Goal: Information Seeking & Learning: Learn about a topic

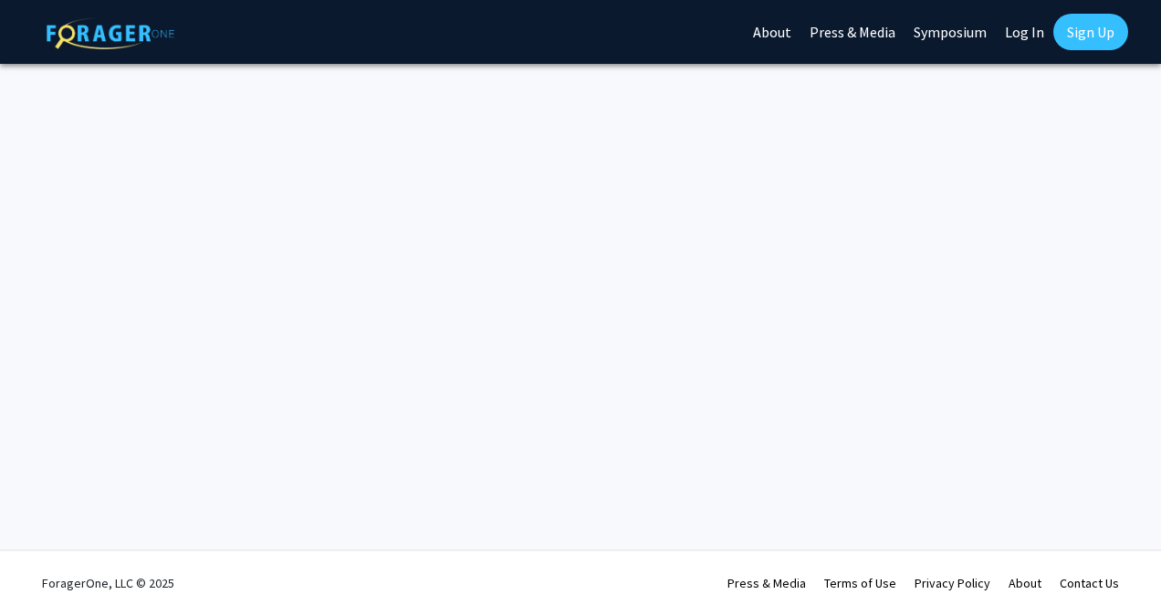
click at [1021, 22] on link "Log In" at bounding box center [1025, 32] width 58 height 64
click at [1034, 28] on link "Log In" at bounding box center [1025, 32] width 58 height 64
click at [1019, 29] on link "Log In" at bounding box center [1025, 32] width 58 height 64
click at [1016, 27] on link "Log In" at bounding box center [1025, 32] width 58 height 64
click at [1068, 32] on link "Sign Up" at bounding box center [1091, 32] width 75 height 37
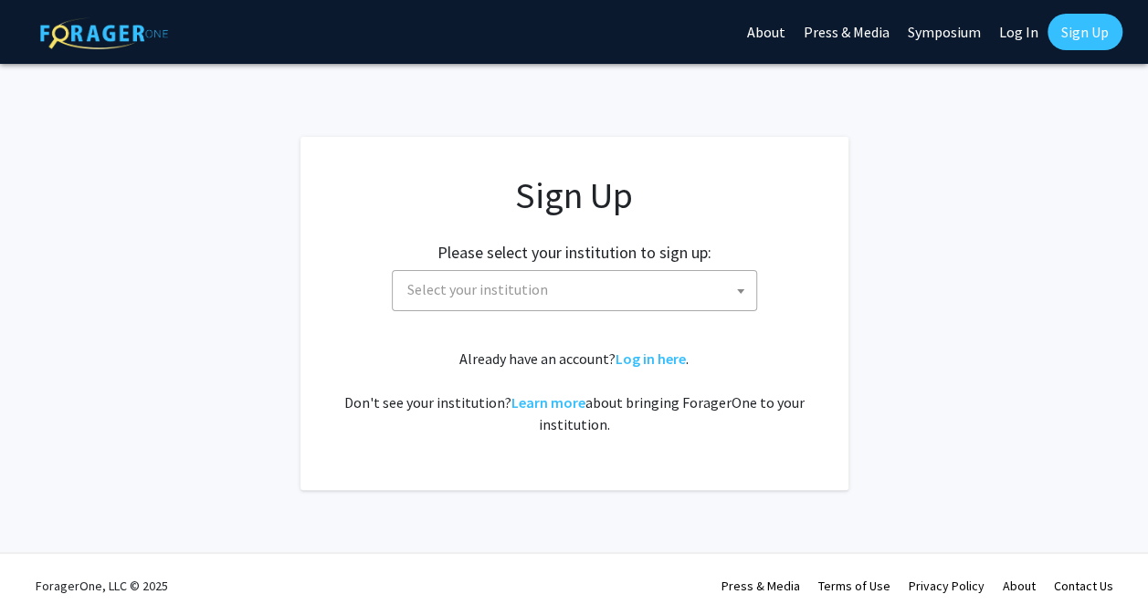
click at [1015, 28] on link "Log In" at bounding box center [1019, 32] width 58 height 64
click at [658, 356] on link "Log in here" at bounding box center [650, 359] width 70 height 18
click at [652, 359] on link "Log in here" at bounding box center [650, 359] width 70 height 18
click at [658, 354] on link "Log in here" at bounding box center [650, 359] width 70 height 18
click at [1030, 25] on link "Log In" at bounding box center [1019, 32] width 58 height 64
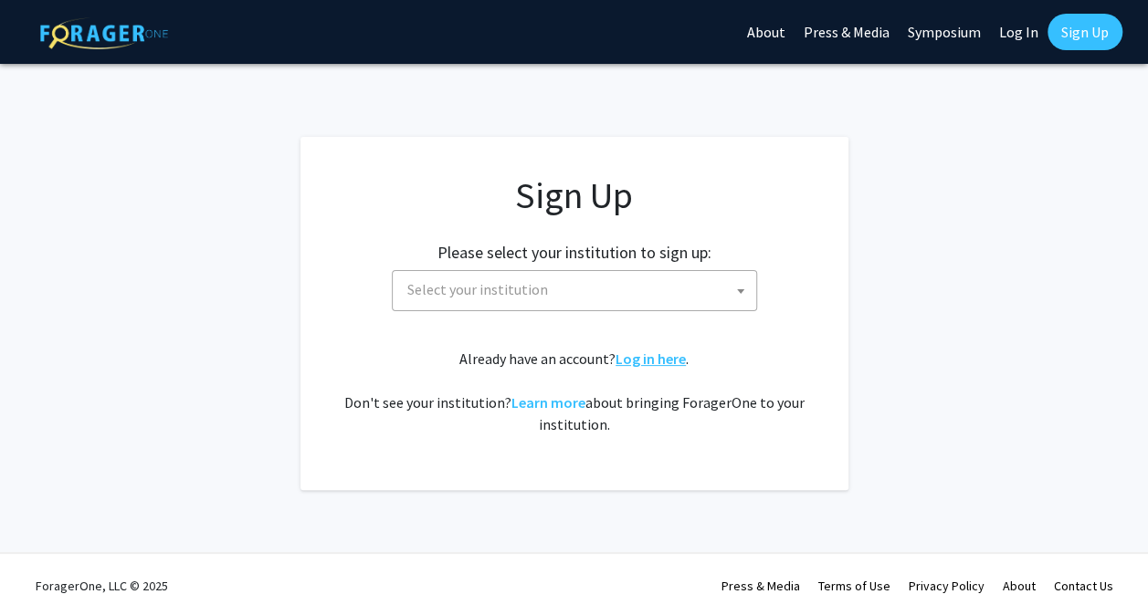
click at [650, 352] on link "Log in here" at bounding box center [650, 359] width 70 height 18
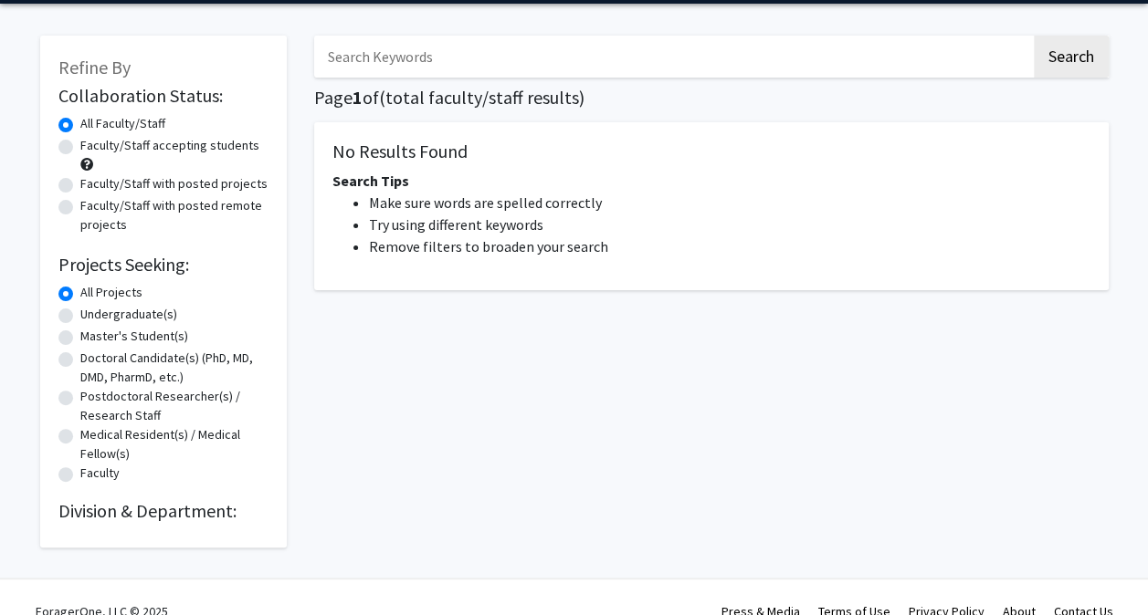
scroll to position [90, 0]
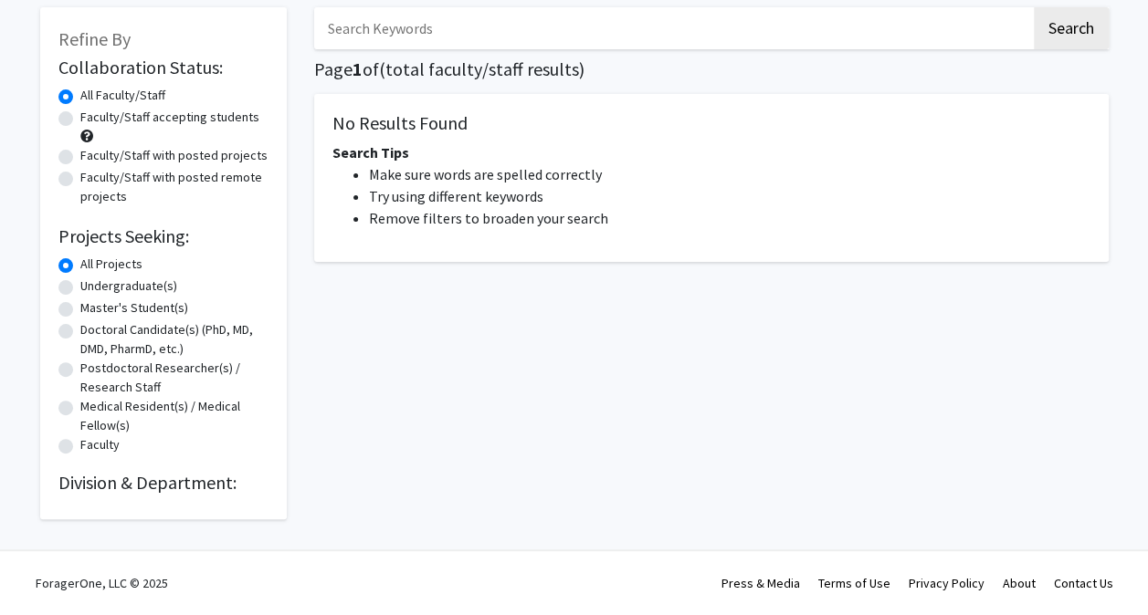
click at [80, 285] on label "Undergraduate(s)" at bounding box center [128, 286] width 97 height 19
click at [80, 285] on input "Undergraduate(s)" at bounding box center [86, 283] width 12 height 12
radio input "true"
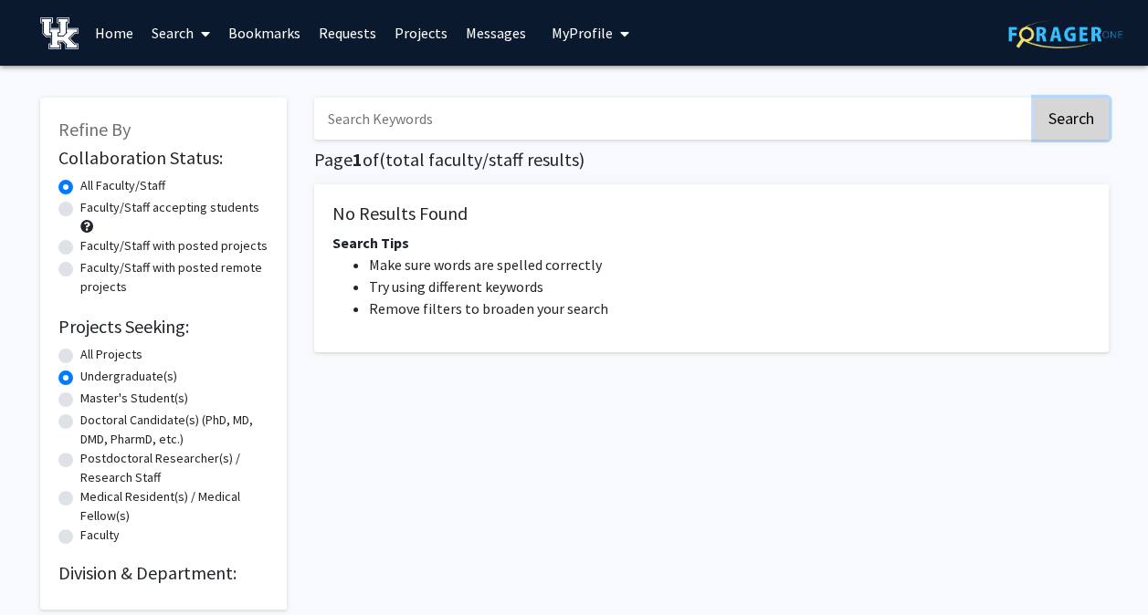
click at [1096, 121] on button "Search" at bounding box center [1071, 119] width 75 height 42
radio input "true"
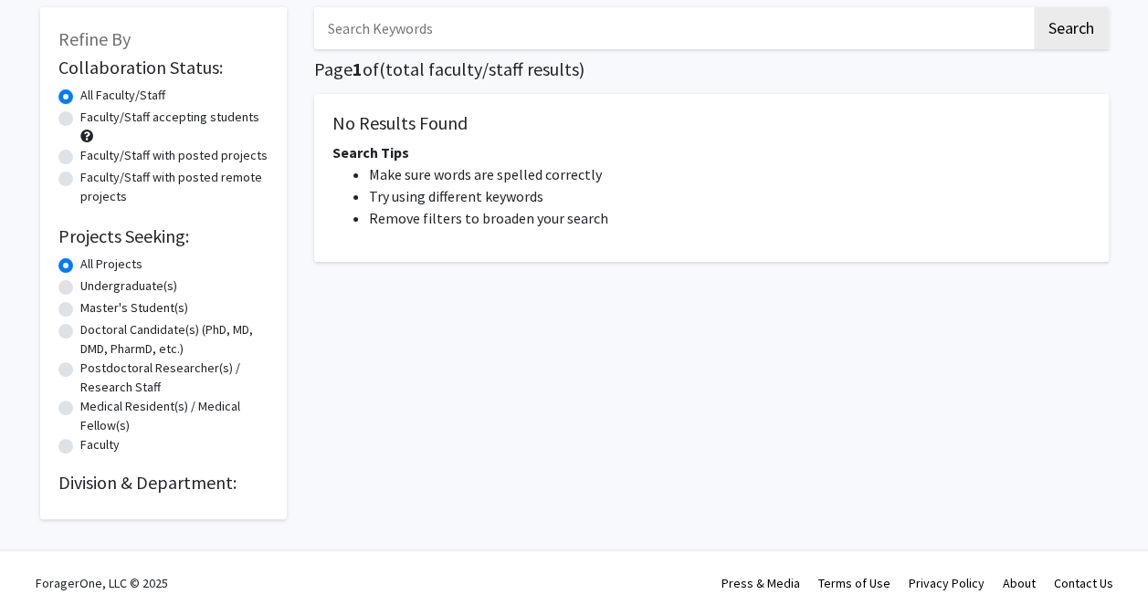
click at [80, 286] on label "Undergraduate(s)" at bounding box center [128, 286] width 97 height 19
click at [80, 286] on input "Undergraduate(s)" at bounding box center [86, 283] width 12 height 12
radio input "true"
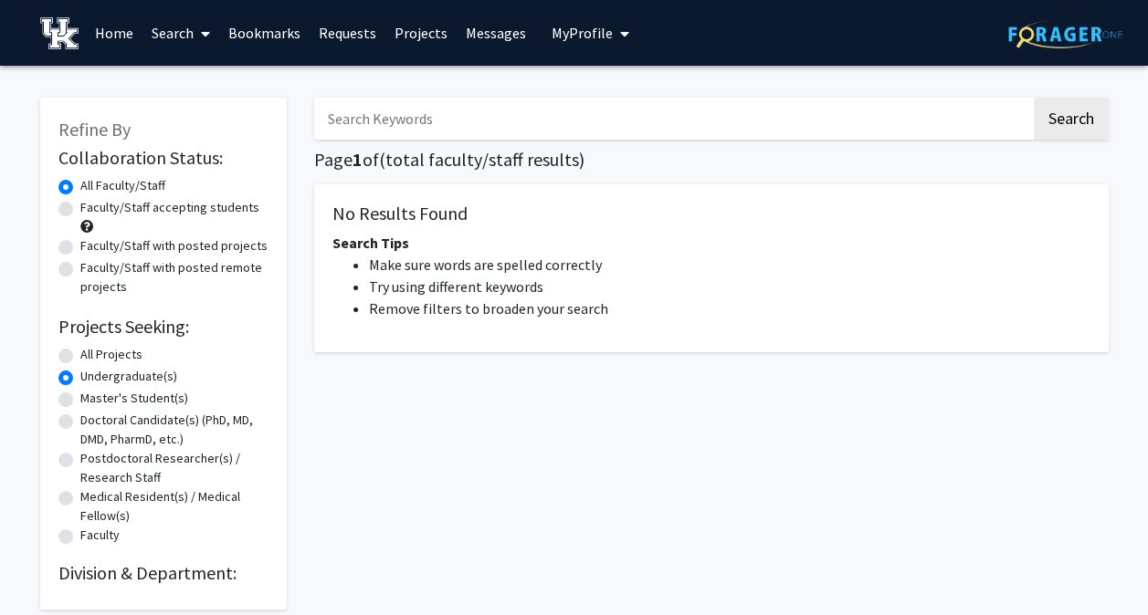
click at [80, 213] on label "Faculty/Staff accepting students" at bounding box center [169, 207] width 179 height 19
click at [80, 210] on input "Faculty/Staff accepting students" at bounding box center [86, 204] width 12 height 12
radio input "true"
click at [832, 132] on input "Search Keywords" at bounding box center [672, 119] width 717 height 42
type input "exercise"
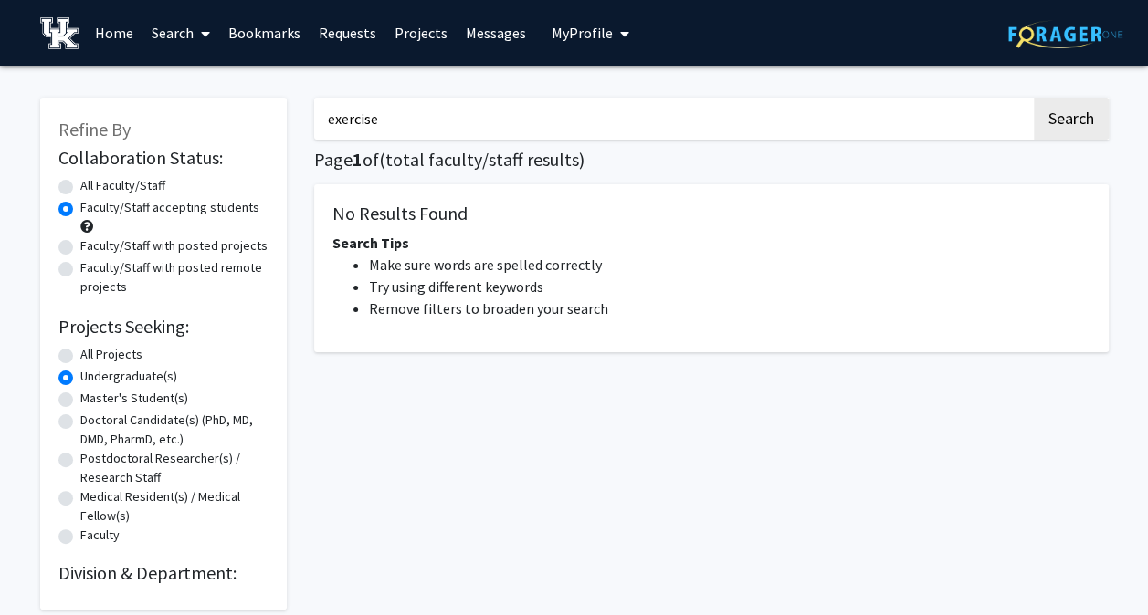
click at [1034, 98] on button "Search" at bounding box center [1071, 119] width 75 height 42
radio input "true"
click at [118, 40] on link "Home" at bounding box center [114, 33] width 57 height 64
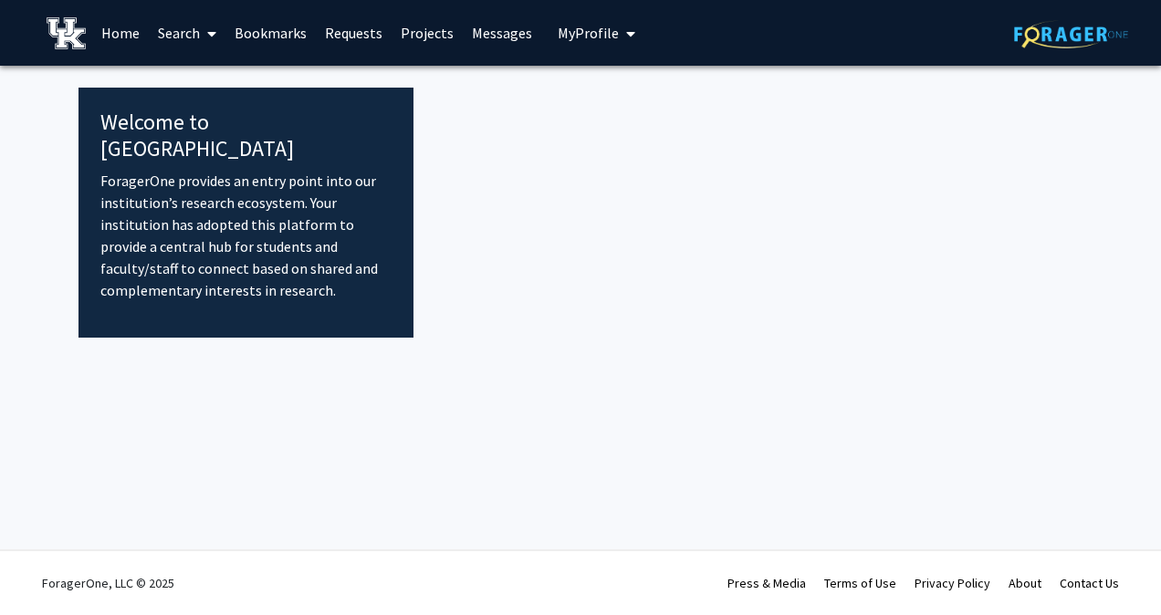
click at [183, 33] on link "Search" at bounding box center [187, 33] width 77 height 64
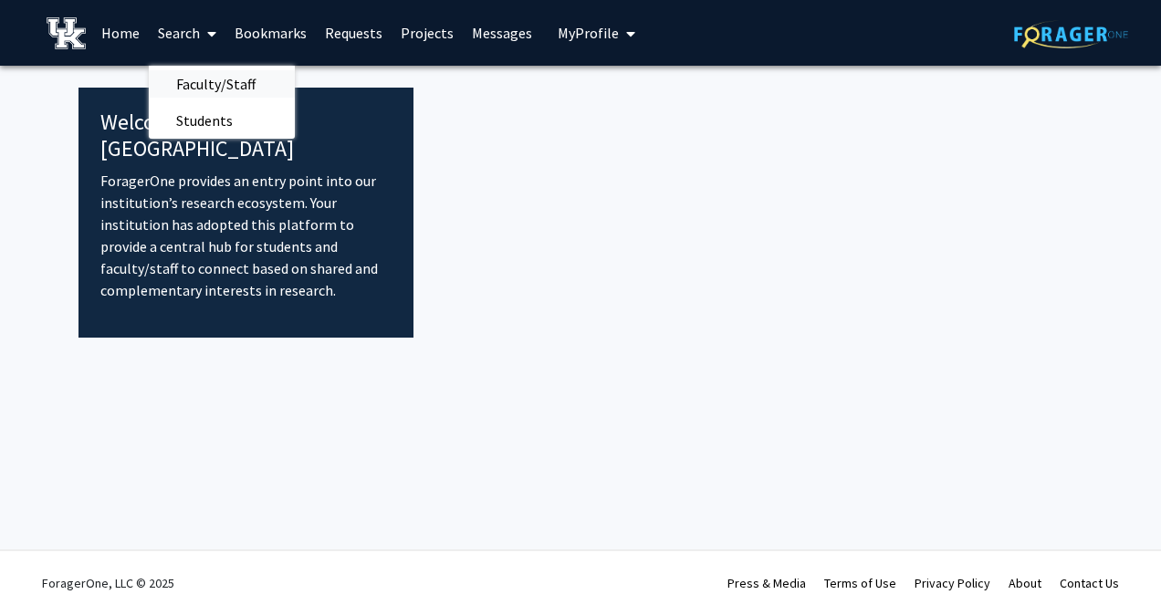
click at [214, 77] on span "Faculty/Staff" at bounding box center [216, 84] width 134 height 37
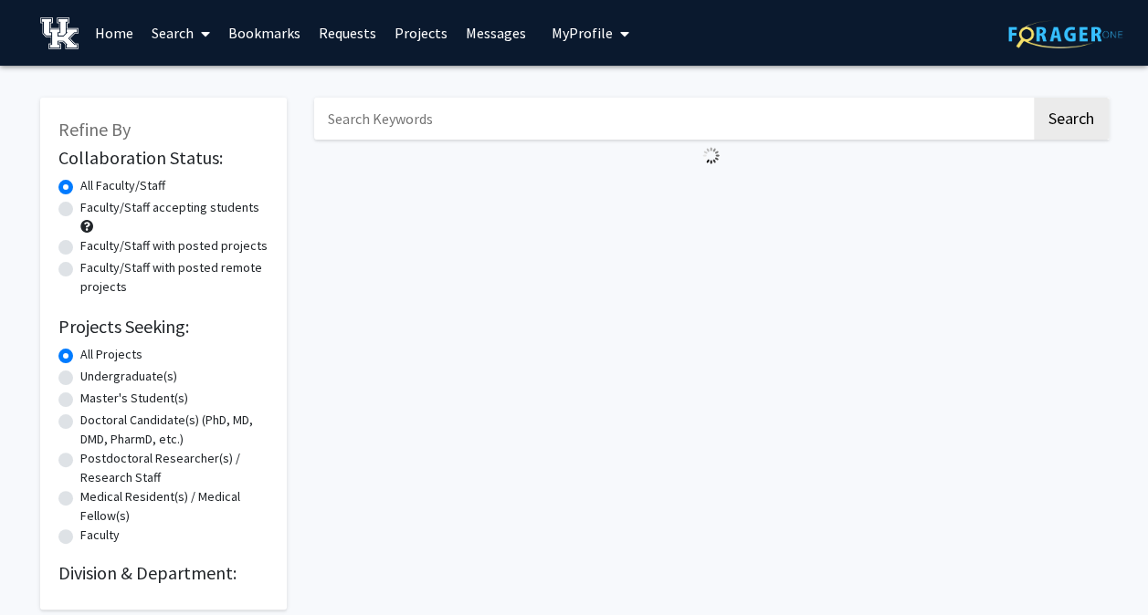
click at [80, 377] on label "Undergraduate(s)" at bounding box center [128, 376] width 97 height 19
click at [80, 377] on input "Undergraduate(s)" at bounding box center [86, 373] width 12 height 12
radio input "true"
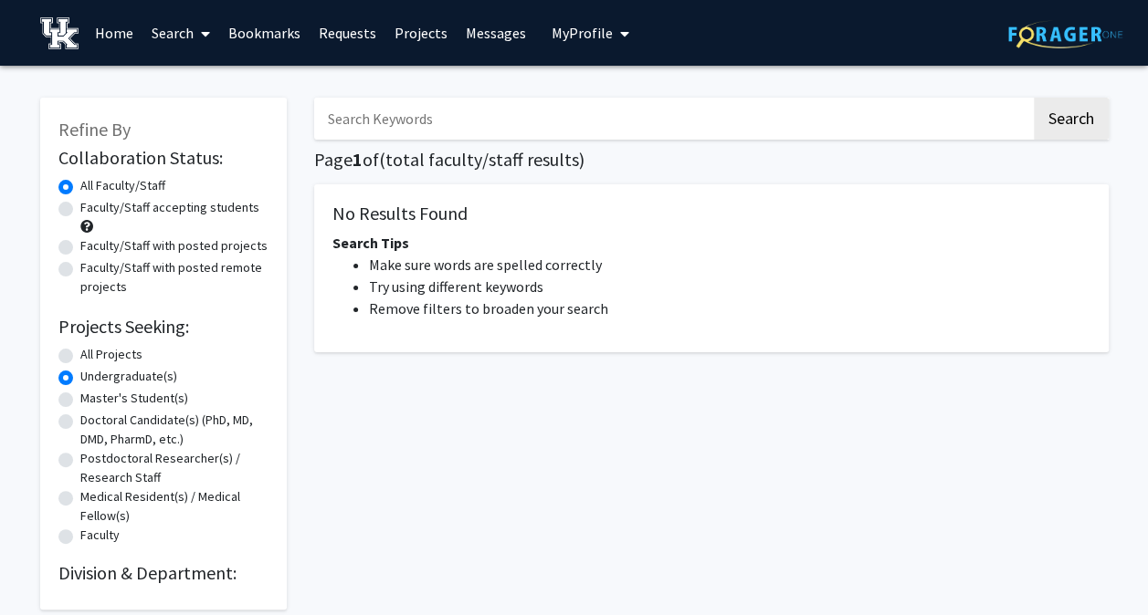
click at [459, 272] on li "Make sure words are spelled correctly" at bounding box center [729, 265] width 721 height 22
click at [80, 355] on label "All Projects" at bounding box center [111, 354] width 62 height 19
click at [80, 355] on input "All Projects" at bounding box center [86, 351] width 12 height 12
radio input "true"
click at [354, 29] on link "Requests" at bounding box center [348, 33] width 76 height 64
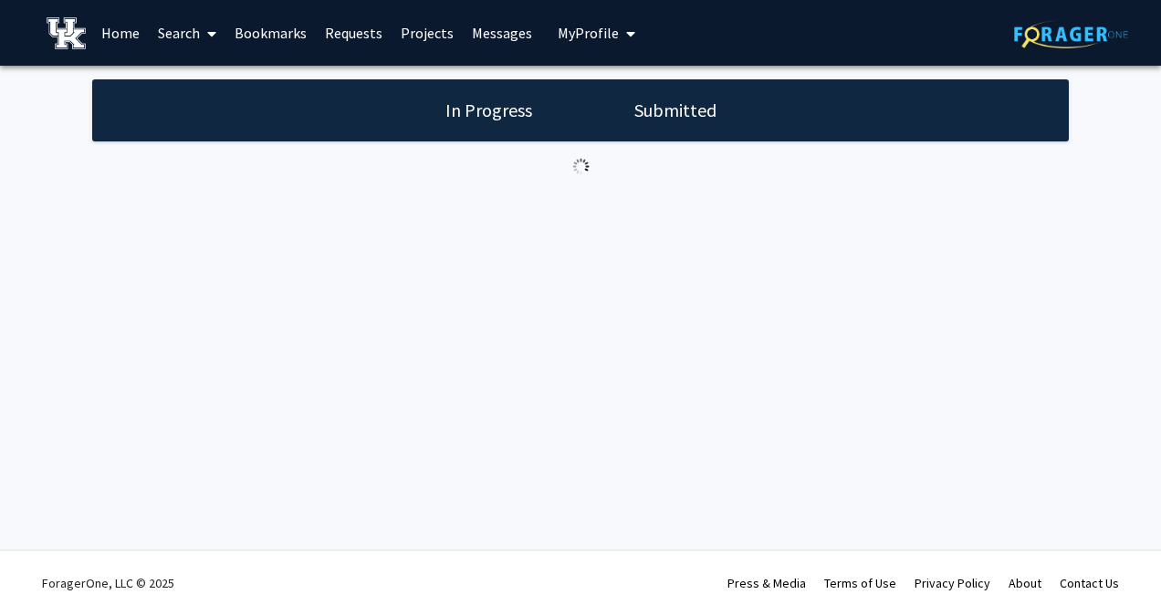
click at [575, 37] on span "My Profile" at bounding box center [588, 33] width 61 height 18
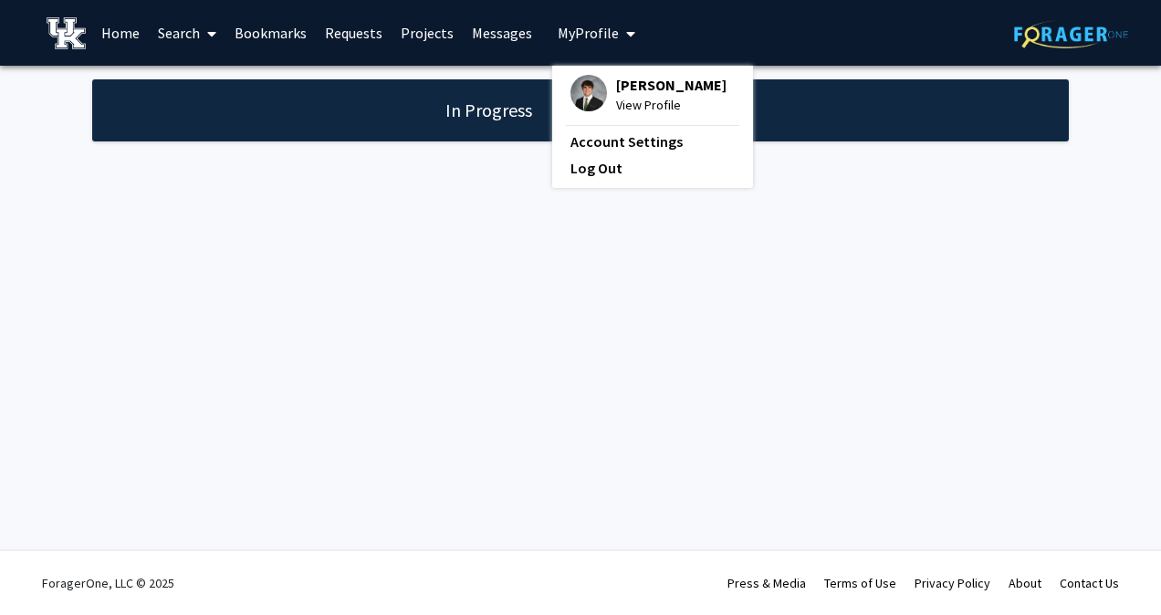
click at [593, 29] on span "My Profile" at bounding box center [588, 33] width 61 height 18
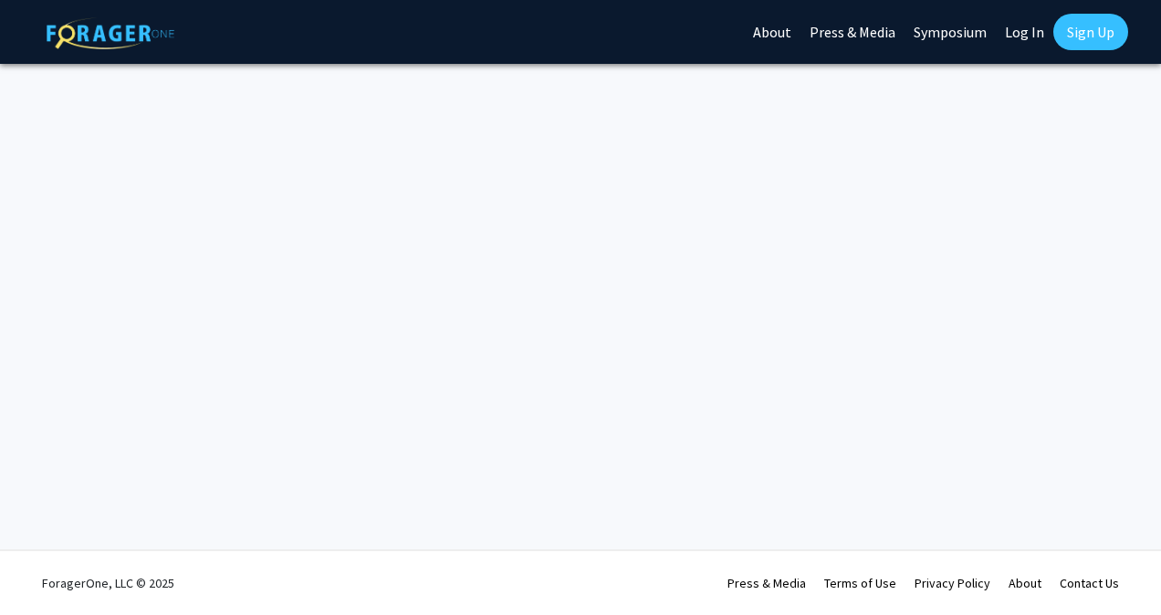
click at [1092, 27] on link "Sign Up" at bounding box center [1091, 32] width 75 height 37
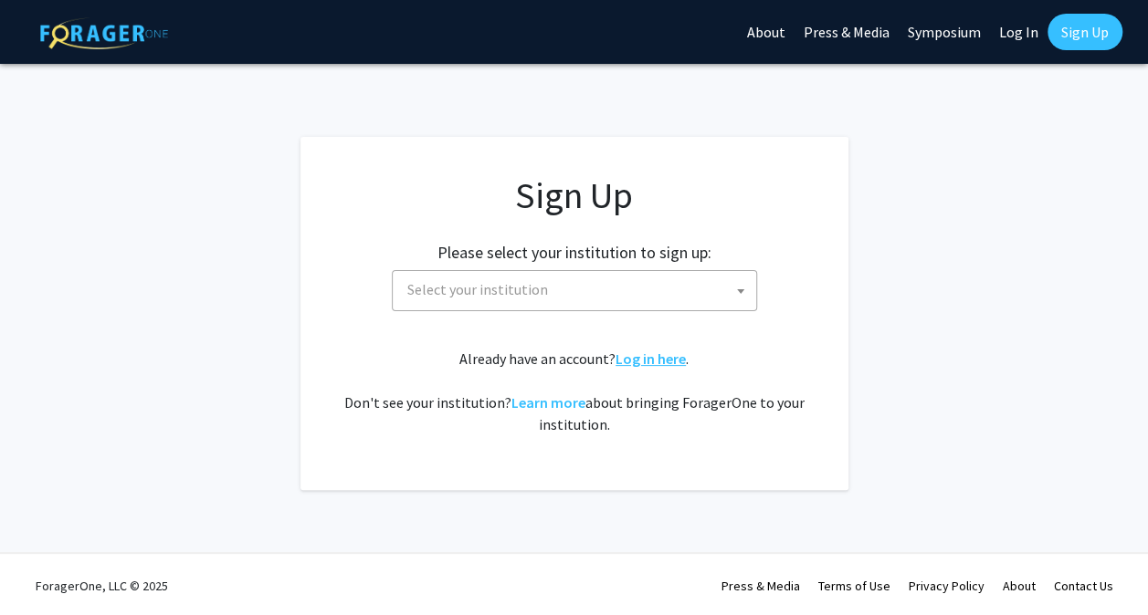
click at [624, 354] on link "Log in here" at bounding box center [650, 359] width 70 height 18
click at [687, 274] on span "Select your institution" at bounding box center [578, 289] width 356 height 37
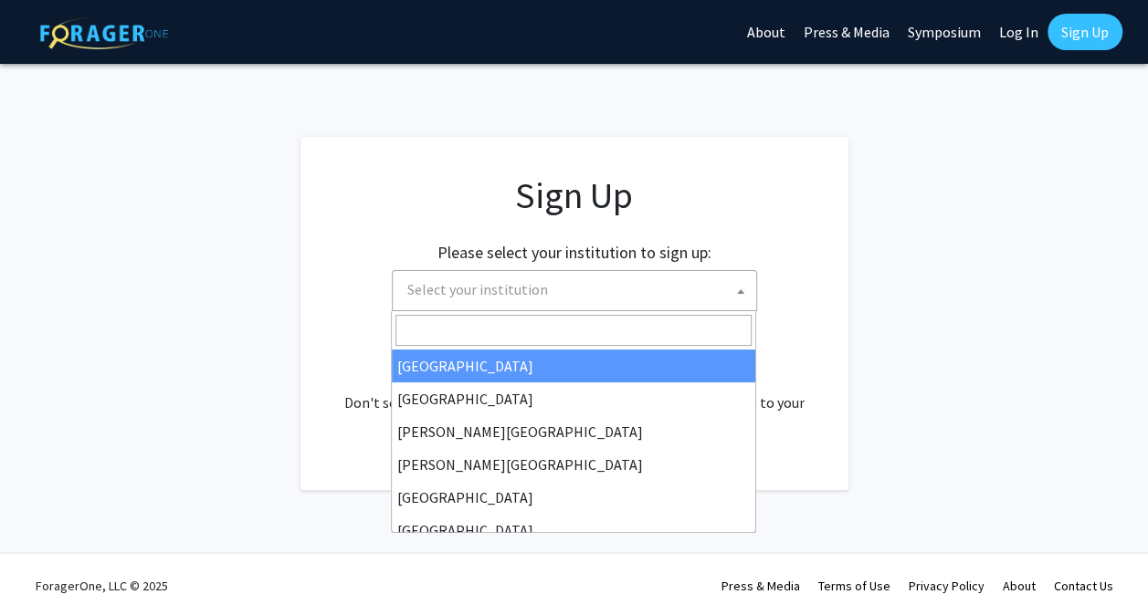
click at [687, 280] on span "Select your institution" at bounding box center [578, 289] width 356 height 37
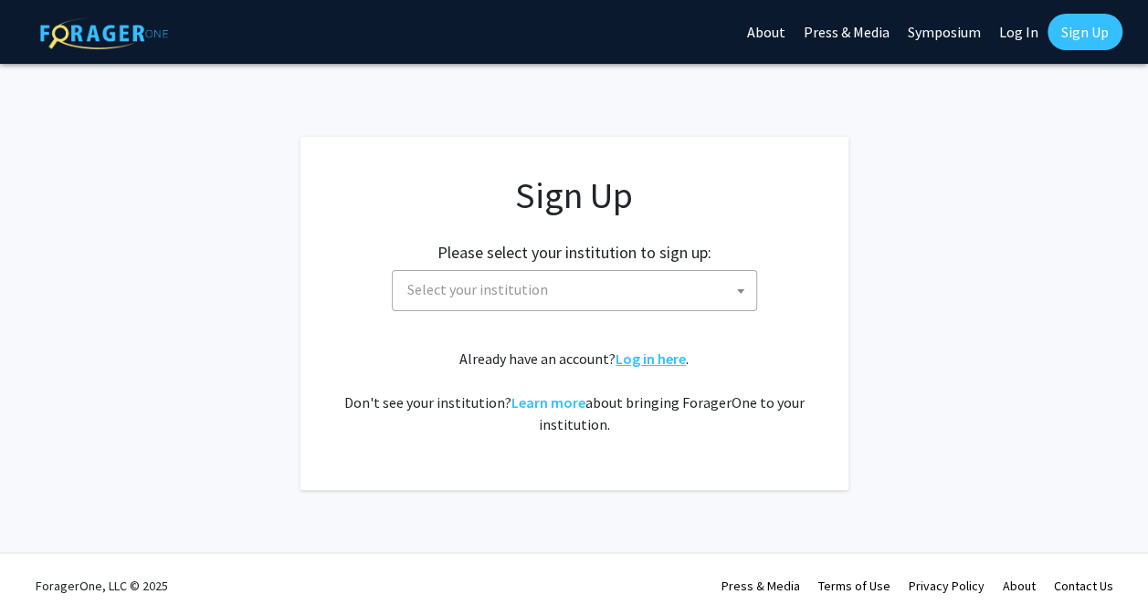
click at [647, 356] on link "Log in here" at bounding box center [650, 359] width 70 height 18
click at [635, 359] on link "Log in here" at bounding box center [650, 359] width 70 height 18
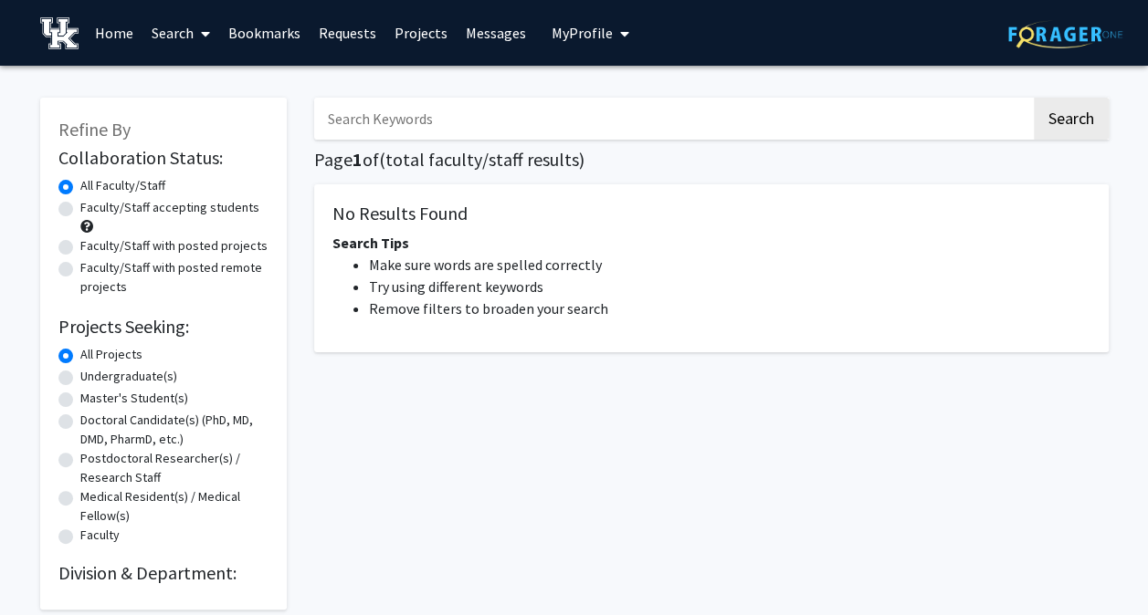
click at [80, 372] on label "Undergraduate(s)" at bounding box center [128, 376] width 97 height 19
click at [80, 372] on input "Undergraduate(s)" at bounding box center [86, 373] width 12 height 12
radio input "true"
click at [1083, 117] on button "Search" at bounding box center [1071, 119] width 75 height 42
radio input "true"
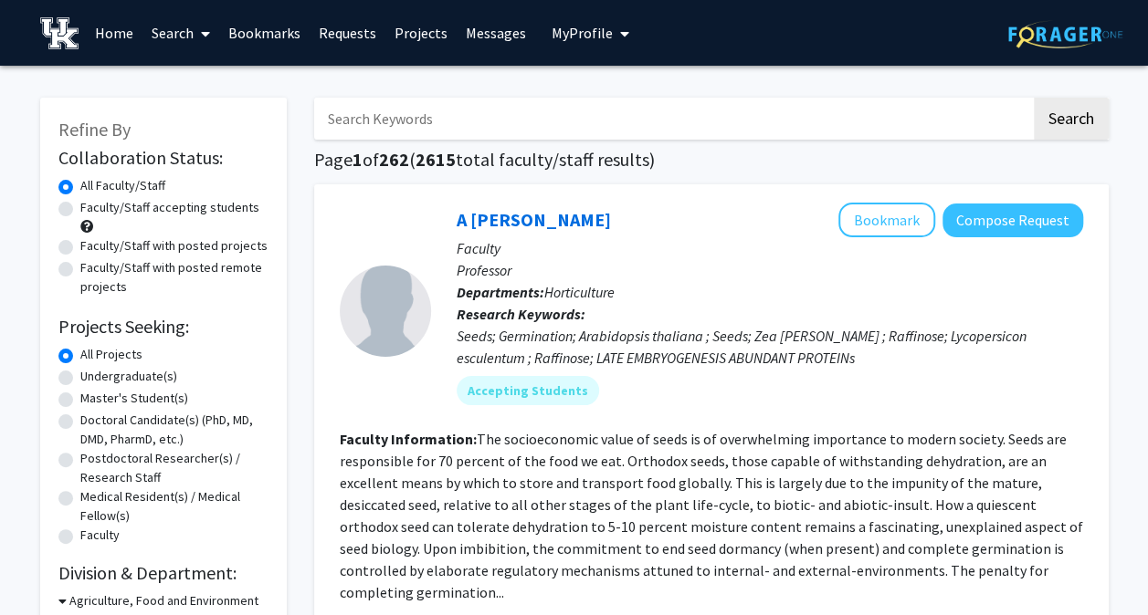
click at [80, 374] on label "Undergraduate(s)" at bounding box center [128, 376] width 97 height 19
click at [80, 374] on input "Undergraduate(s)" at bounding box center [86, 373] width 12 height 12
radio input "true"
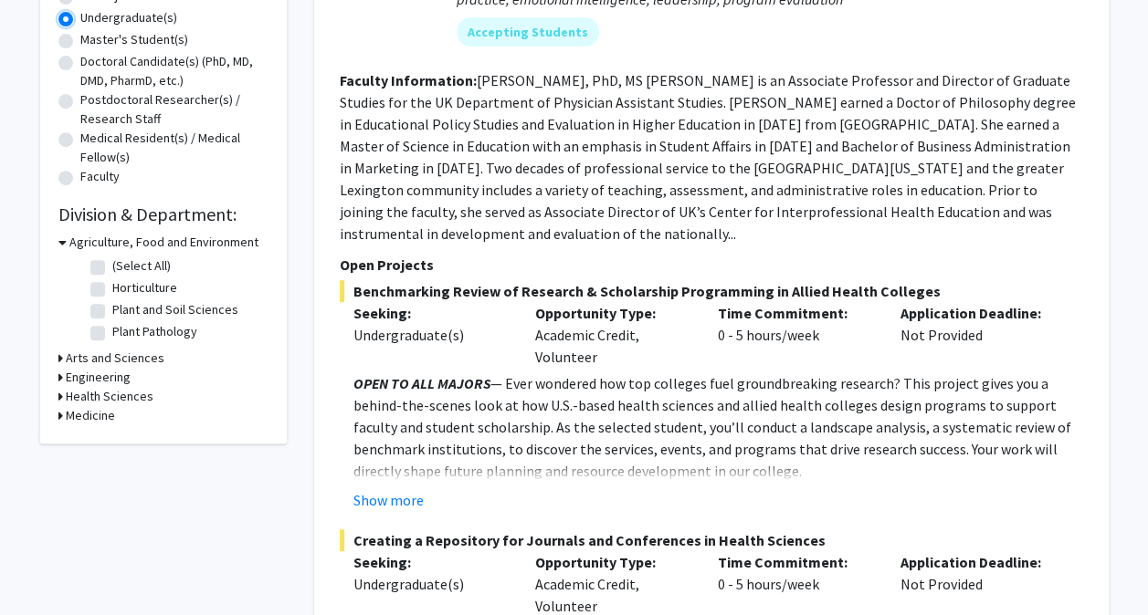
scroll to position [365, 0]
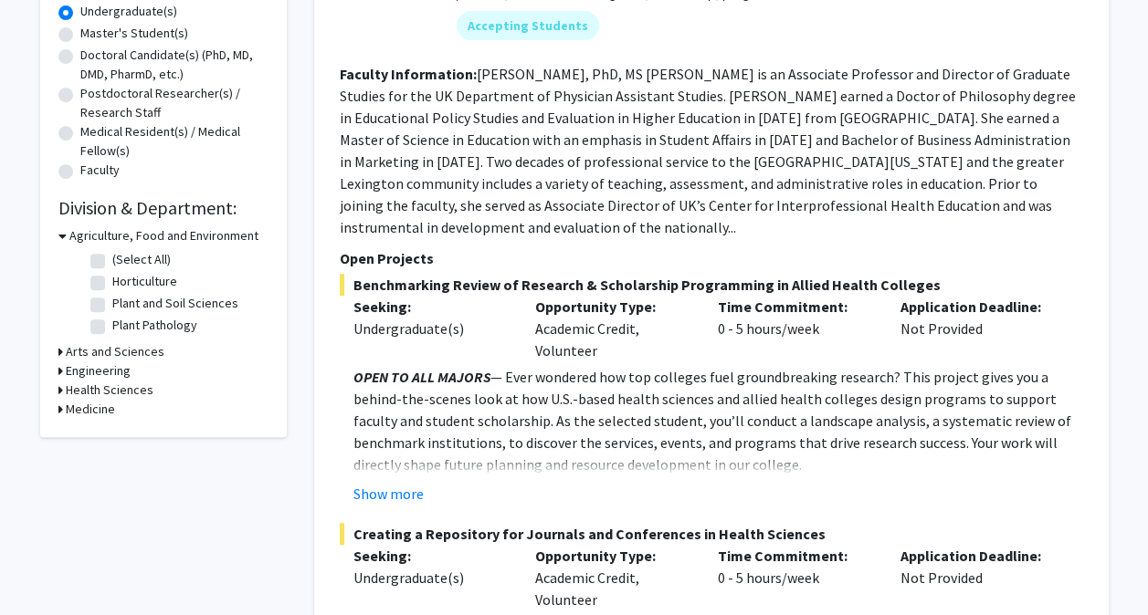
click at [80, 409] on h3 "Medicine" at bounding box center [90, 409] width 49 height 19
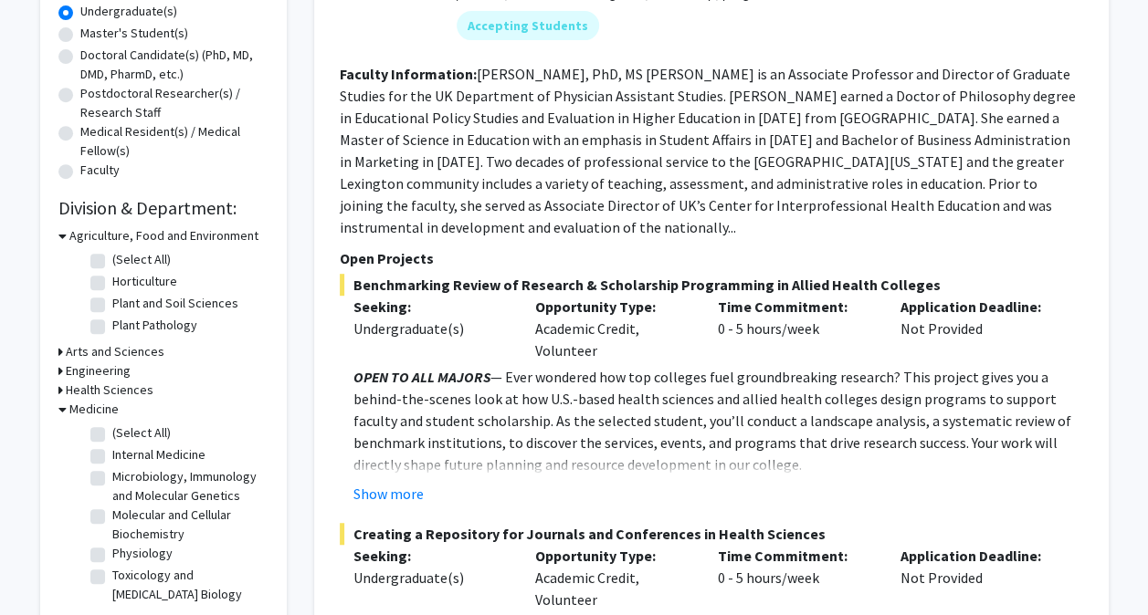
click at [99, 407] on h3 "Medicine" at bounding box center [93, 409] width 49 height 19
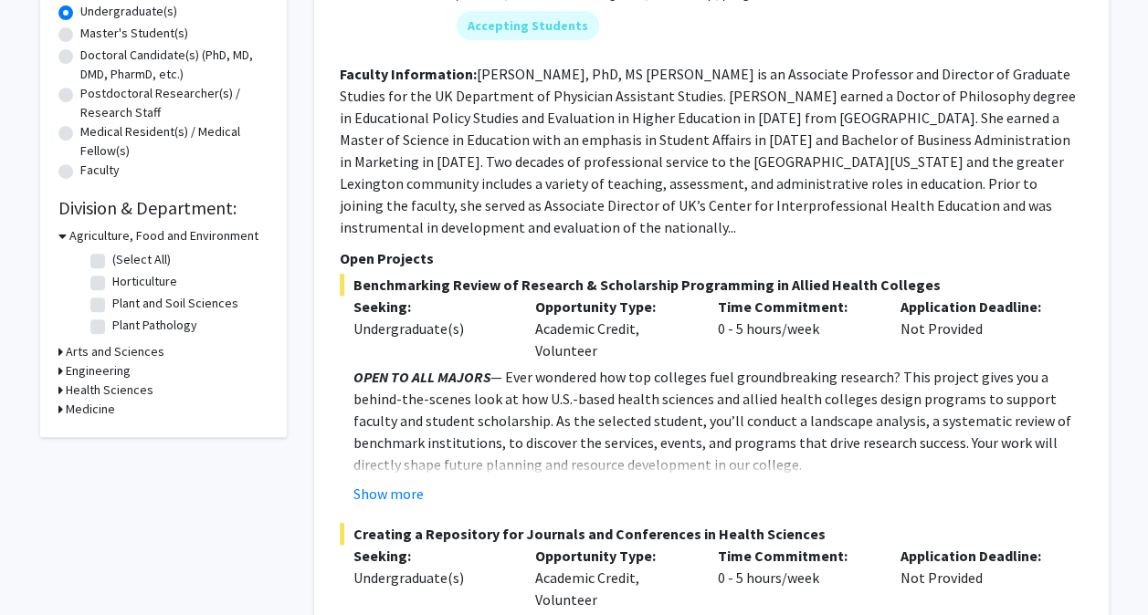
click at [99, 388] on h3 "Health Sciences" at bounding box center [110, 390] width 88 height 19
click at [99, 388] on h3 "Health Sciences" at bounding box center [113, 390] width 88 height 19
click at [98, 406] on h3 "Medicine" at bounding box center [90, 409] width 49 height 19
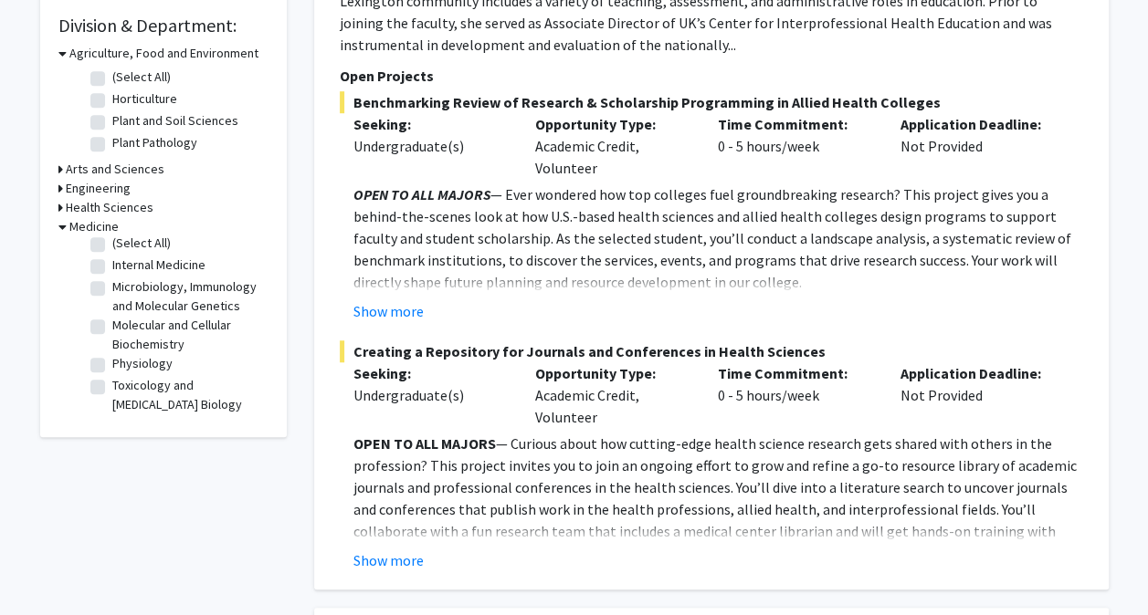
scroll to position [0, 0]
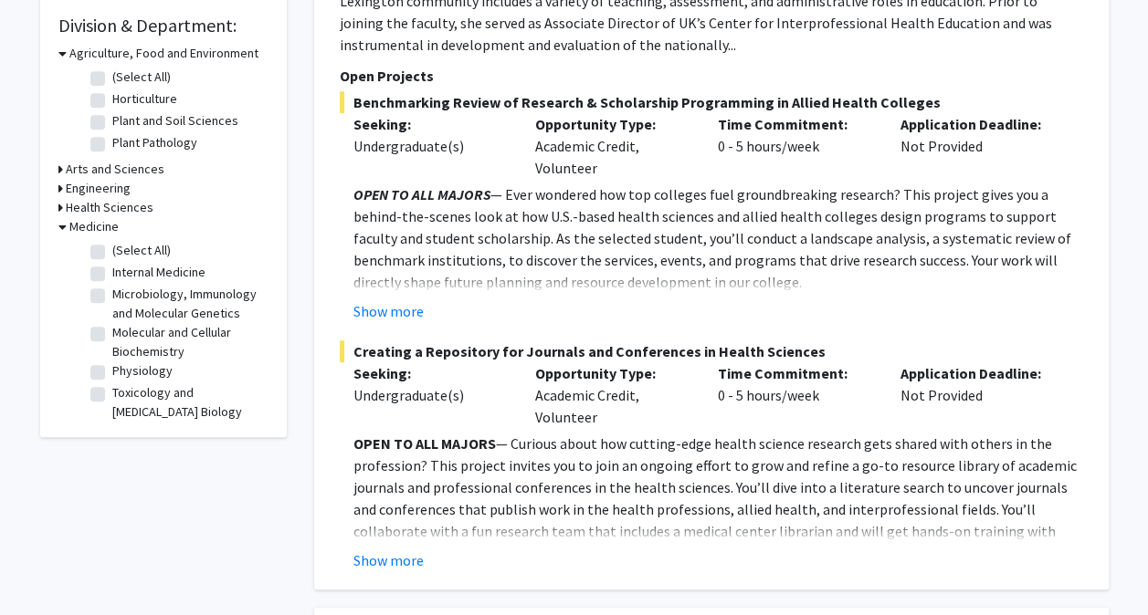
click at [112, 381] on label "Physiology" at bounding box center [142, 371] width 60 height 19
click at [112, 373] on input "Physiology" at bounding box center [118, 368] width 12 height 12
checkbox input "true"
